Goal: Transaction & Acquisition: Subscribe to service/newsletter

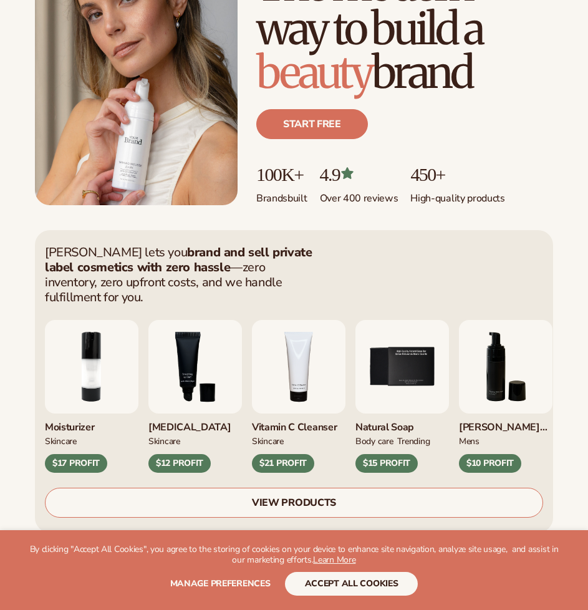
scroll to position [125, 0]
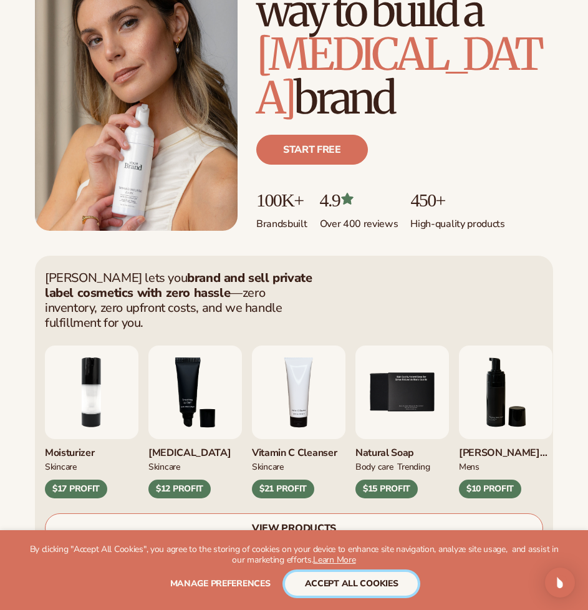
click at [385, 585] on button "accept all cookies" at bounding box center [351, 584] width 133 height 24
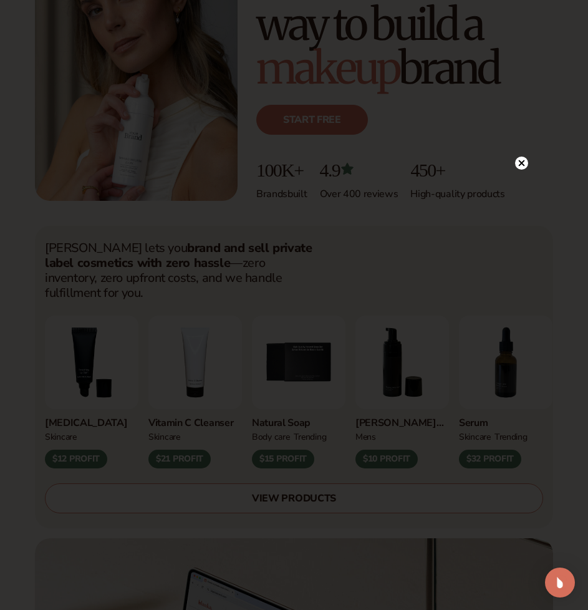
click at [515, 165] on icon at bounding box center [521, 162] width 13 height 13
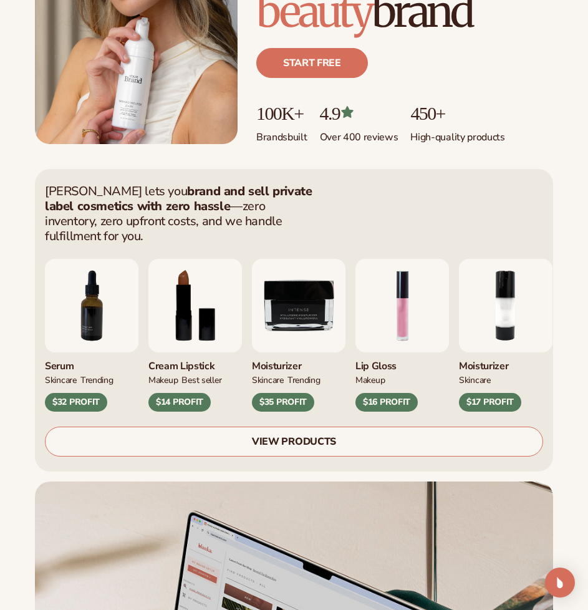
scroll to position [187, 0]
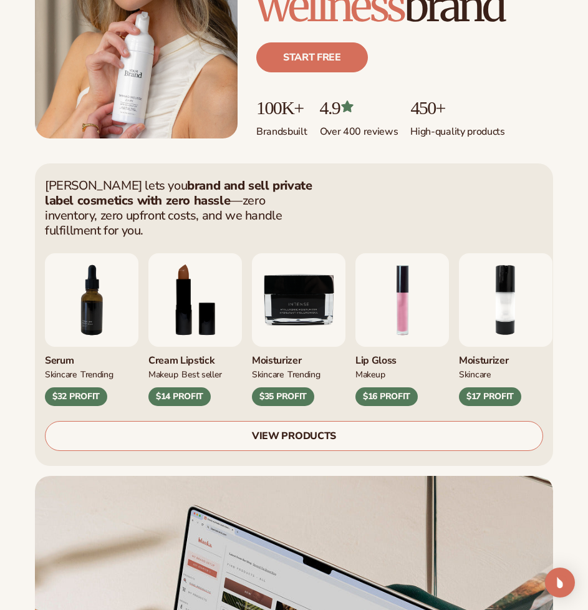
click at [391, 421] on link "VIEW PRODUCTS" at bounding box center [294, 436] width 498 height 30
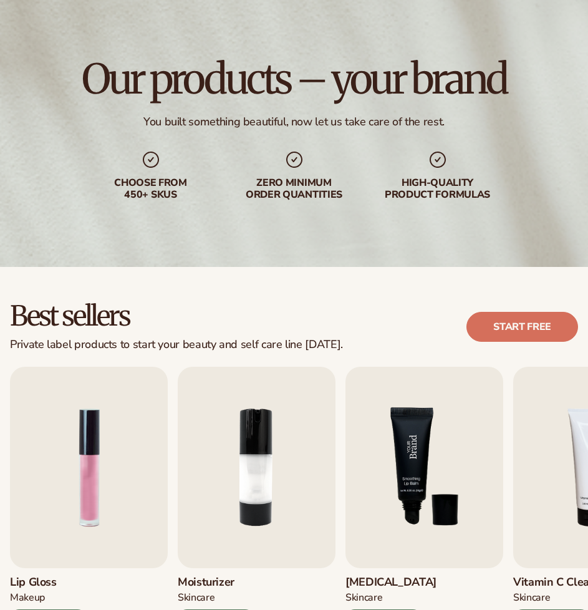
scroll to position [187, 0]
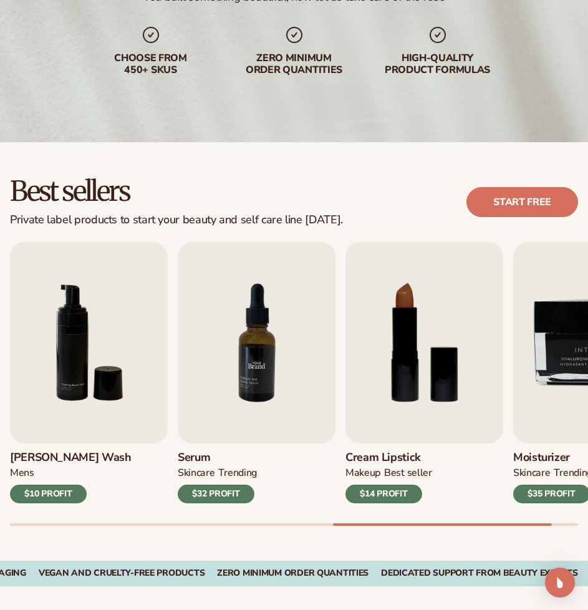
click at [239, 403] on img "7 / 9" at bounding box center [257, 342] width 158 height 201
click at [264, 360] on img "7 / 9" at bounding box center [257, 342] width 158 height 201
click at [221, 492] on div "$32 PROFIT" at bounding box center [216, 493] width 77 height 19
click at [269, 337] on img "7 / 9" at bounding box center [257, 342] width 158 height 201
click at [215, 305] on img "7 / 9" at bounding box center [257, 342] width 158 height 201
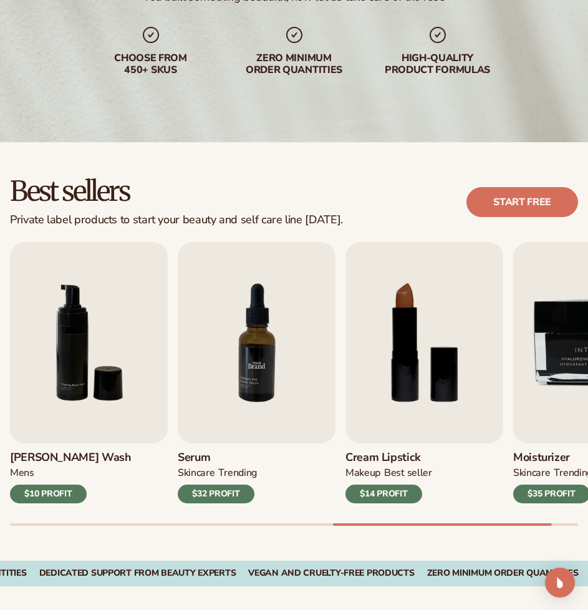
click at [245, 362] on img "7 / 9" at bounding box center [257, 342] width 158 height 201
click at [85, 394] on img "6 / 9" at bounding box center [89, 342] width 158 height 201
click at [47, 496] on div "$10 PROFIT" at bounding box center [48, 493] width 77 height 19
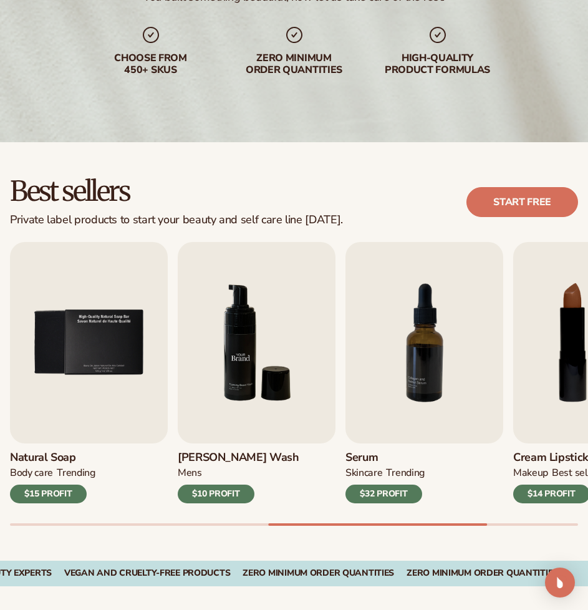
click at [262, 353] on img "6 / 9" at bounding box center [257, 342] width 158 height 201
click at [248, 334] on img "6 / 9" at bounding box center [257, 342] width 158 height 201
click at [398, 338] on img "7 / 9" at bounding box center [424, 342] width 158 height 201
click at [385, 488] on div "$32 PROFIT" at bounding box center [383, 493] width 77 height 19
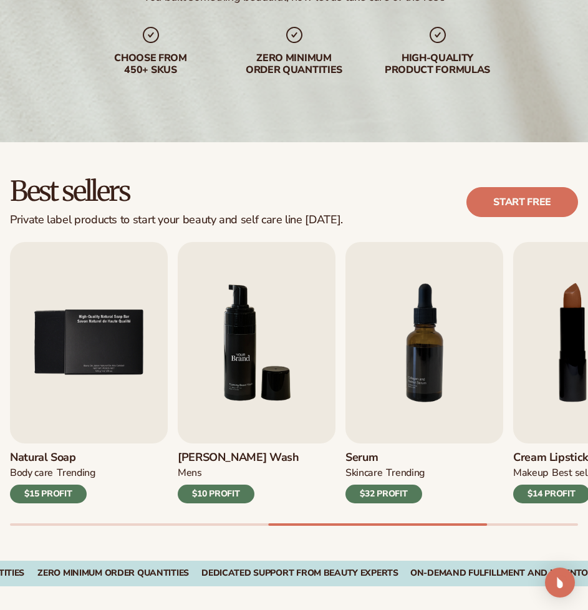
click at [287, 371] on img "6 / 9" at bounding box center [257, 342] width 158 height 201
click at [238, 319] on img "6 / 9" at bounding box center [257, 342] width 158 height 201
click at [213, 277] on img "6 / 9" at bounding box center [257, 342] width 158 height 201
click at [163, 401] on img "5 / 9" at bounding box center [89, 342] width 158 height 201
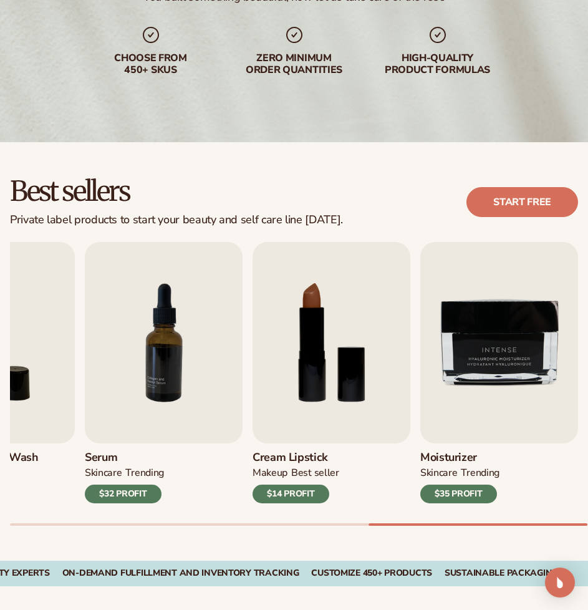
click at [126, 499] on div "$32 PROFIT" at bounding box center [123, 493] width 77 height 19
click at [125, 494] on div "$32 PROFIT" at bounding box center [123, 493] width 77 height 19
click at [495, 215] on link "Start free" at bounding box center [522, 202] width 112 height 30
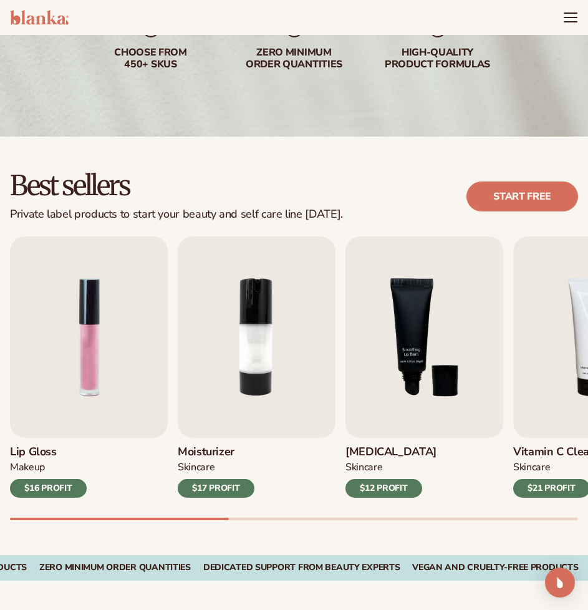
scroll to position [144, 0]
